Goal: Task Accomplishment & Management: Complete application form

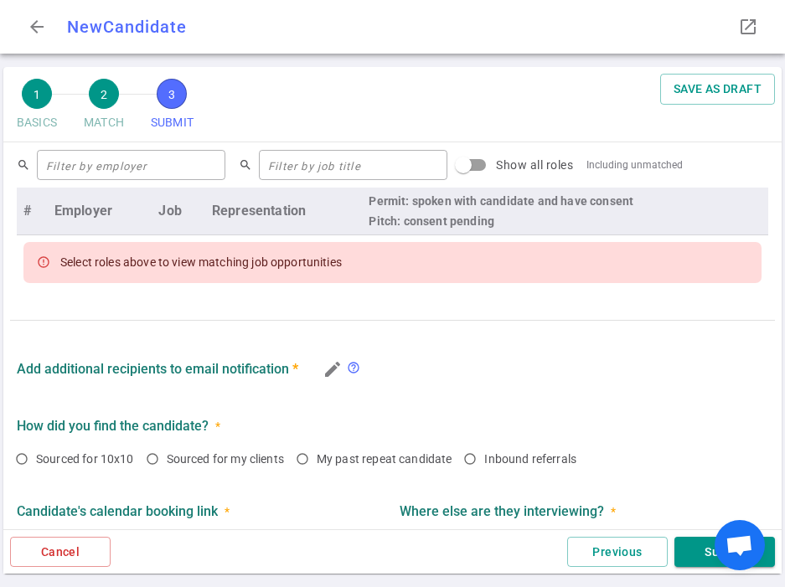
checkbox input "true"
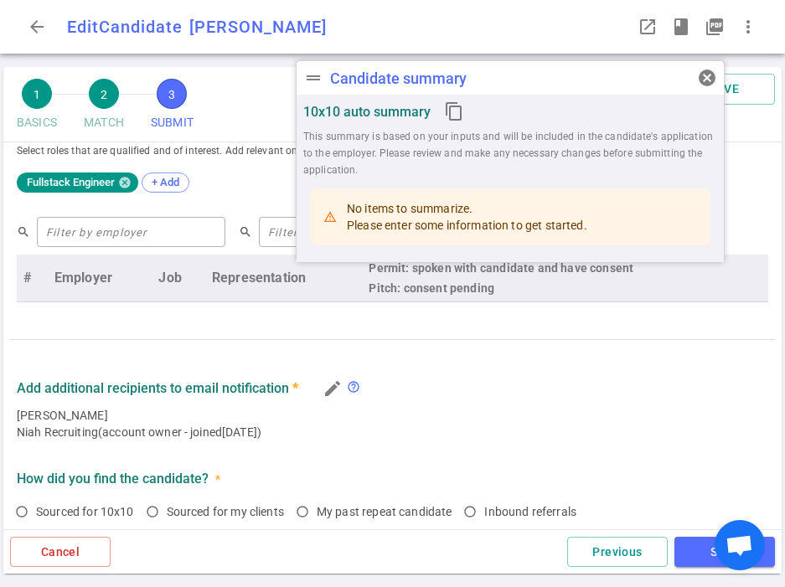
radio input "true"
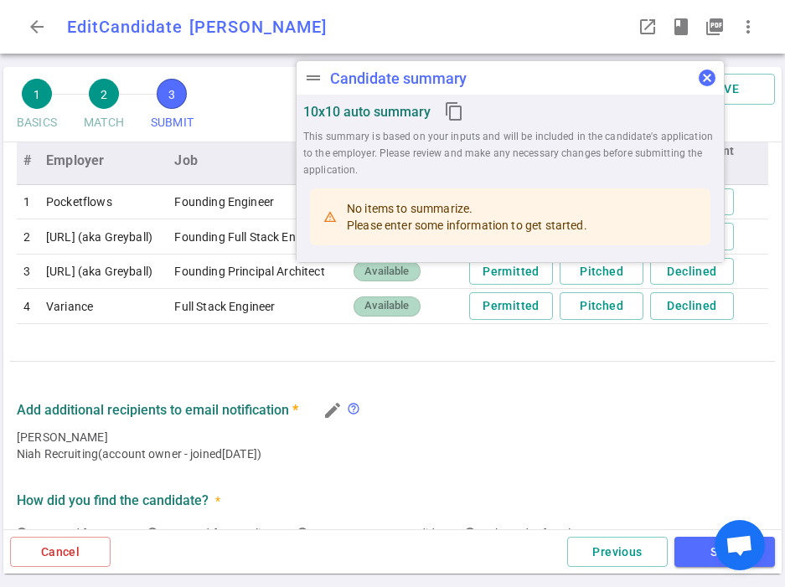
scroll to position [755, 0]
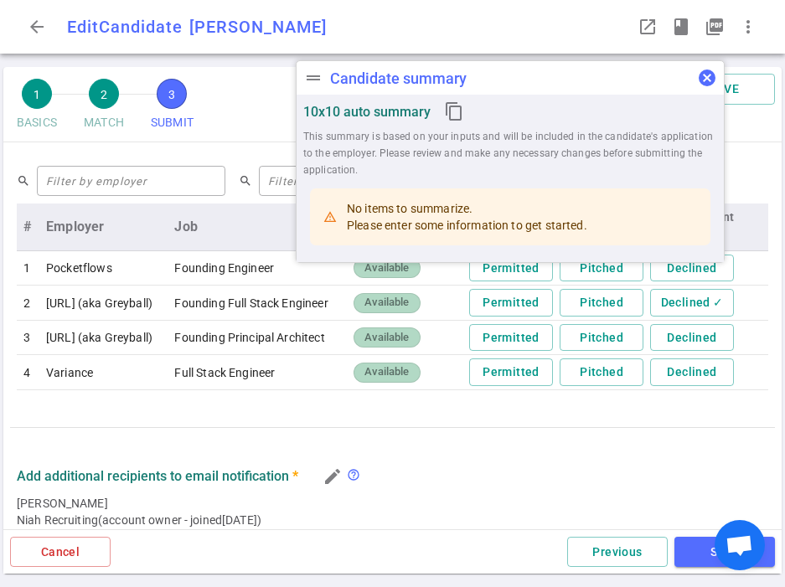
click at [710, 77] on span "cancel" at bounding box center [707, 78] width 20 height 20
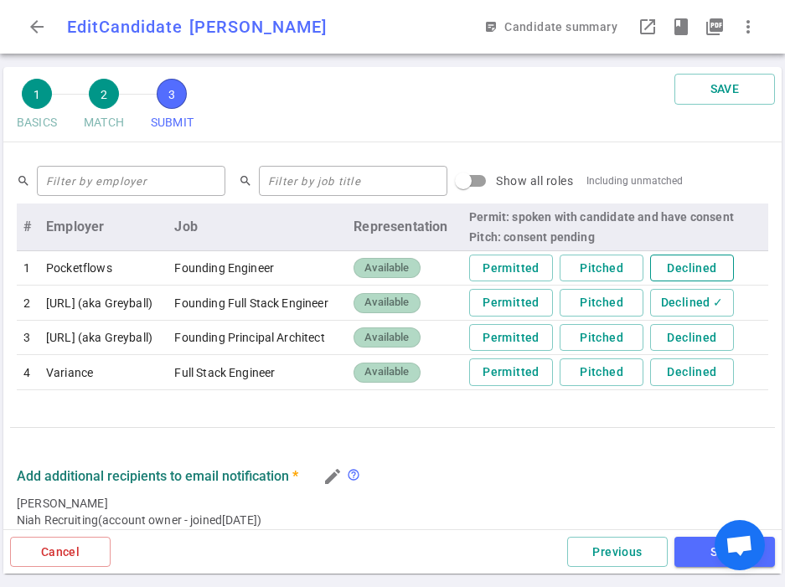
click at [717, 255] on button "Declined" at bounding box center [692, 269] width 84 height 28
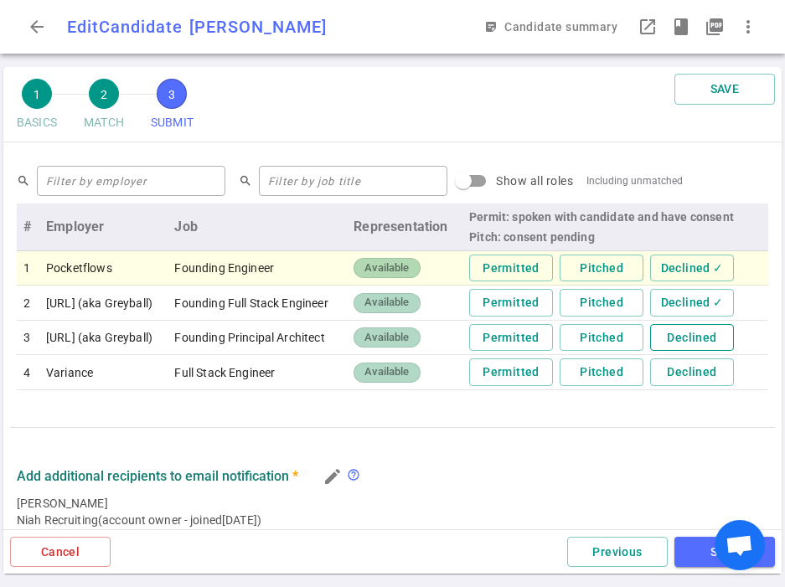
click at [715, 324] on button "Declined" at bounding box center [692, 338] width 84 height 28
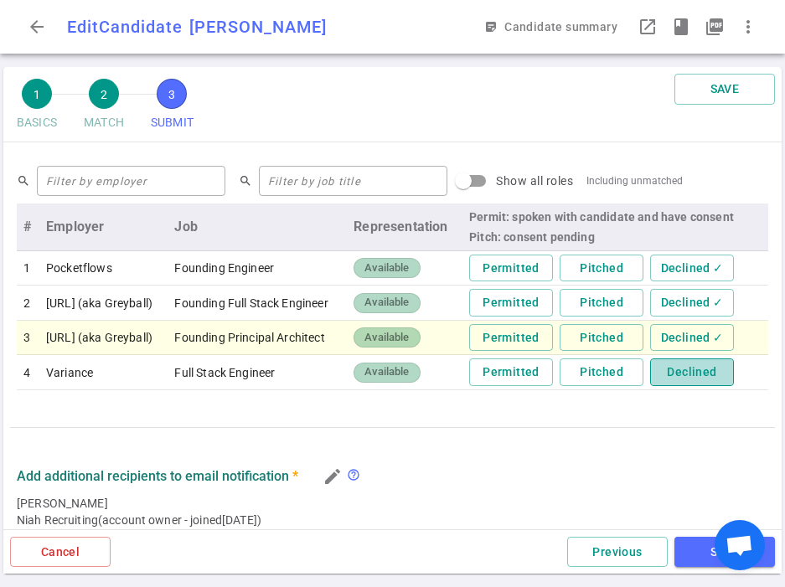
click at [710, 358] on button "Declined" at bounding box center [692, 372] width 84 height 28
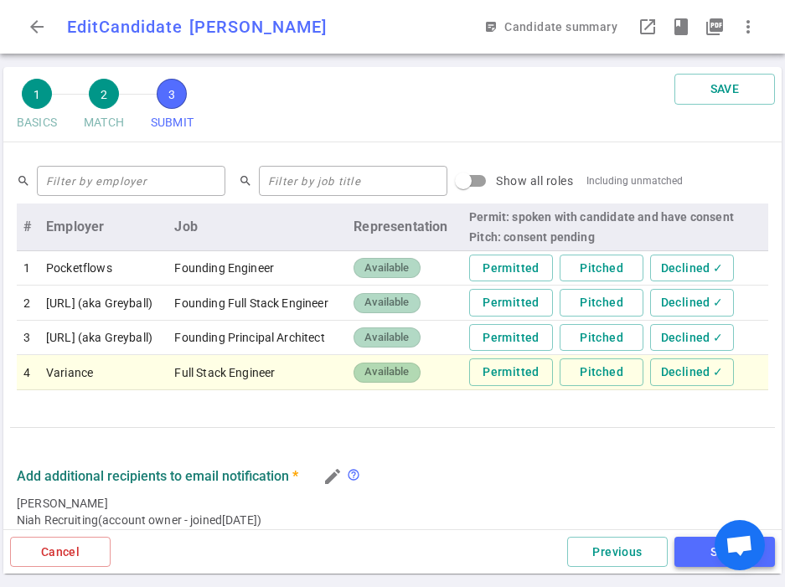
click at [698, 540] on button "SAVE" at bounding box center [724, 552] width 101 height 31
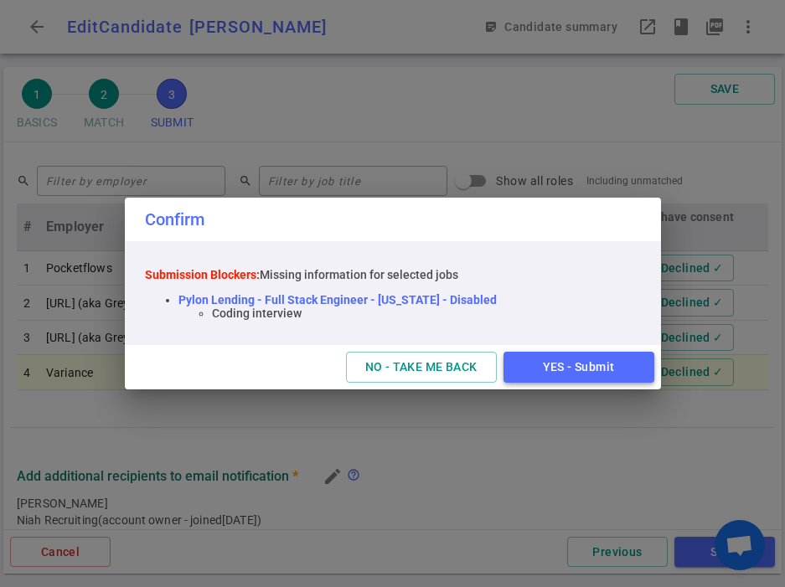
click at [610, 366] on button "YES - Submit" at bounding box center [578, 367] width 151 height 31
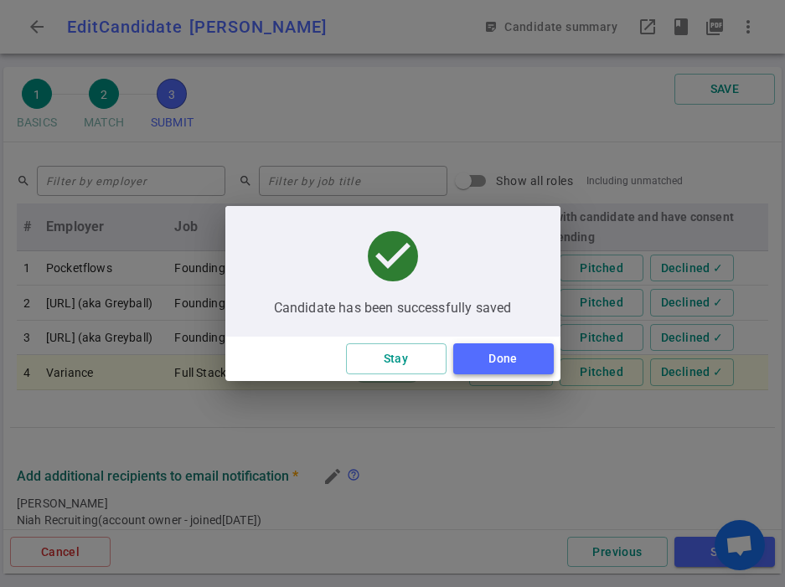
click at [525, 356] on button "Done" at bounding box center [503, 358] width 101 height 31
